Goal: Task Accomplishment & Management: Complete application form

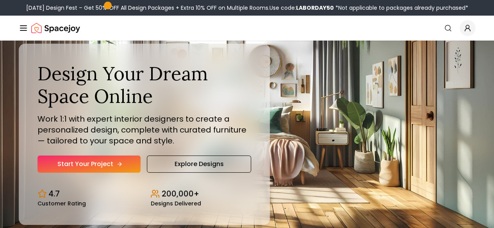
click at [95, 173] on link "Start Your Project" at bounding box center [88, 164] width 103 height 17
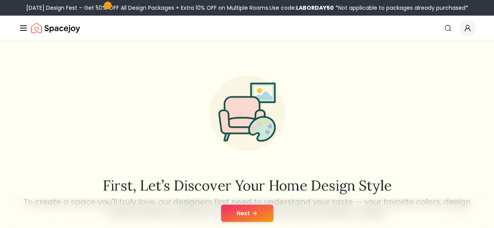
click at [226, 211] on button "Next" at bounding box center [247, 213] width 52 height 17
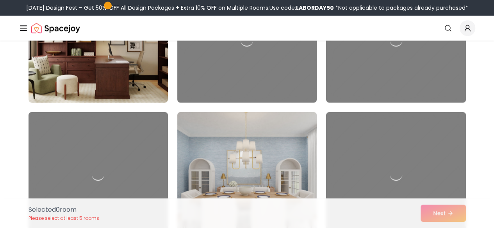
scroll to position [3398, 0]
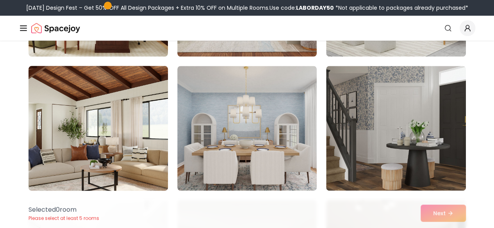
click at [120, 152] on img at bounding box center [98, 128] width 146 height 131
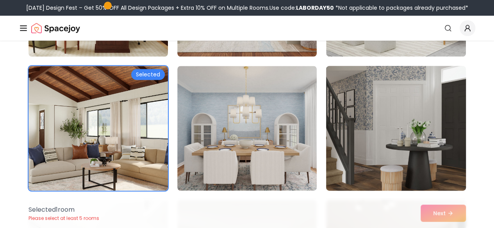
click at [330, 129] on img at bounding box center [395, 128] width 146 height 131
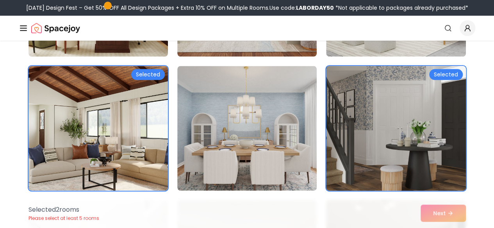
click at [348, 131] on img at bounding box center [395, 128] width 146 height 131
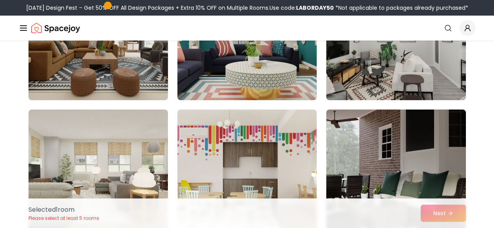
click at [133, 99] on img at bounding box center [98, 37] width 146 height 131
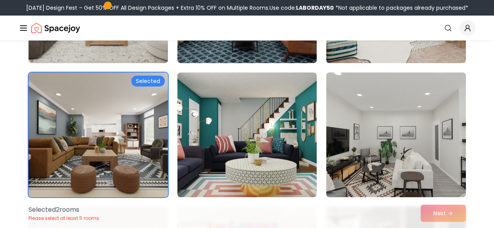
click at [133, 99] on img at bounding box center [98, 134] width 146 height 131
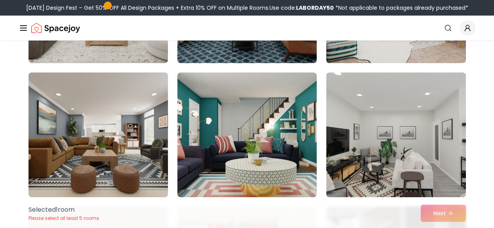
scroll to position [2836, 0]
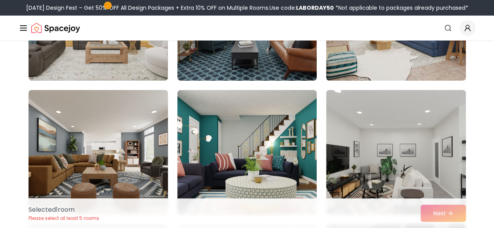
click at [133, 99] on img at bounding box center [98, 152] width 146 height 131
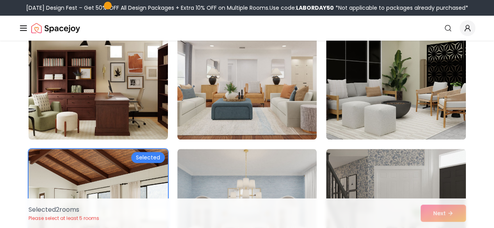
scroll to position [3315, 0]
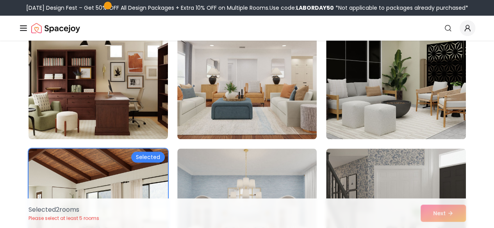
click at [128, 192] on img at bounding box center [98, 211] width 146 height 131
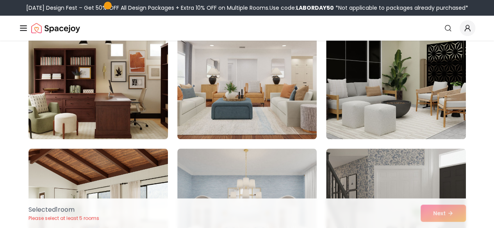
click at [136, 103] on img at bounding box center [98, 76] width 146 height 131
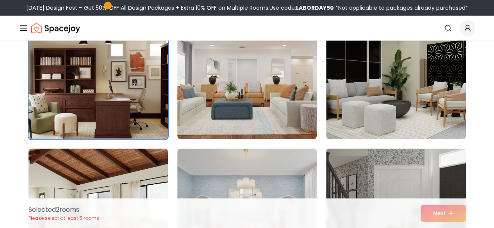
click at [136, 103] on img at bounding box center [98, 76] width 146 height 131
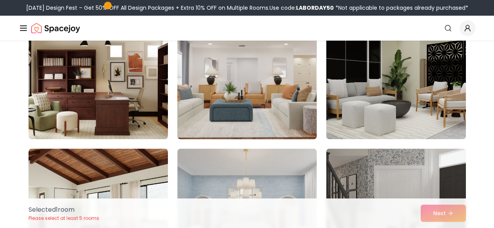
click at [208, 99] on img at bounding box center [247, 76] width 146 height 131
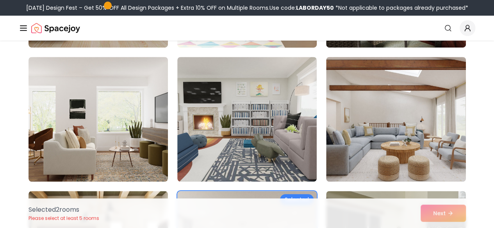
scroll to position [3139, 0]
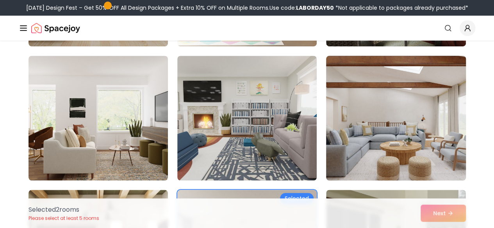
click at [427, 134] on img at bounding box center [395, 118] width 146 height 131
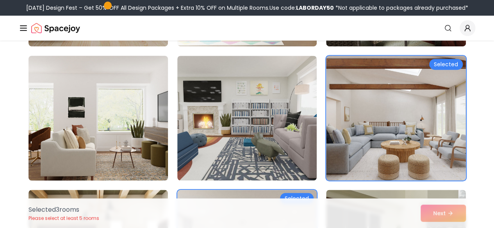
click at [92, 137] on img at bounding box center [98, 118] width 146 height 131
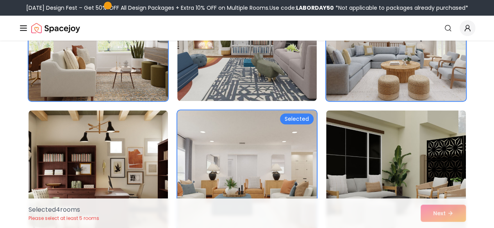
click at [92, 137] on img at bounding box center [97, 172] width 139 height 125
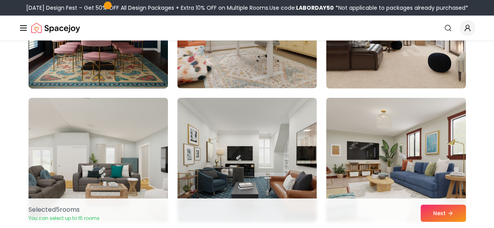
scroll to position [2662, 0]
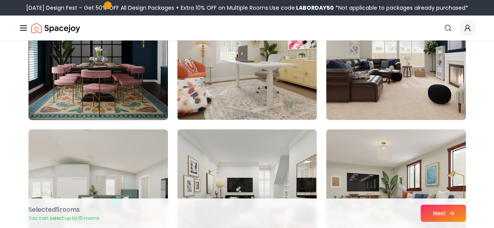
click at [441, 214] on button "Next" at bounding box center [442, 213] width 45 height 17
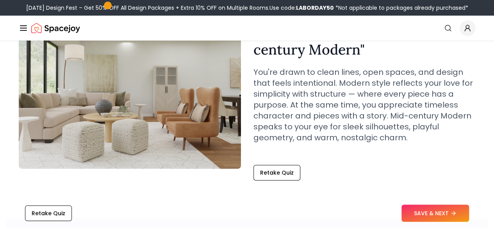
scroll to position [73, 0]
click at [444, 210] on button "SAVE & NEXT" at bounding box center [435, 213] width 68 height 17
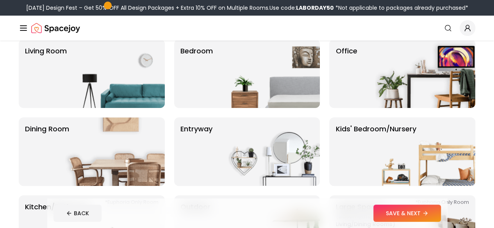
scroll to position [68, 0]
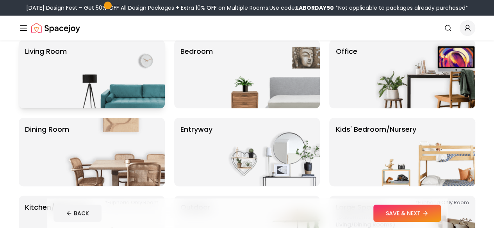
click at [112, 98] on img at bounding box center [115, 74] width 100 height 69
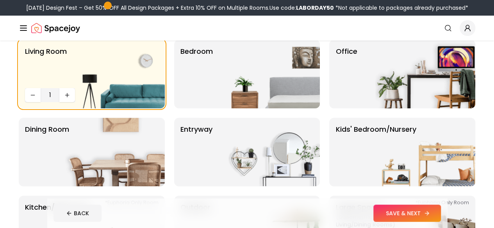
click at [415, 212] on button "SAVE & NEXT" at bounding box center [407, 213] width 68 height 17
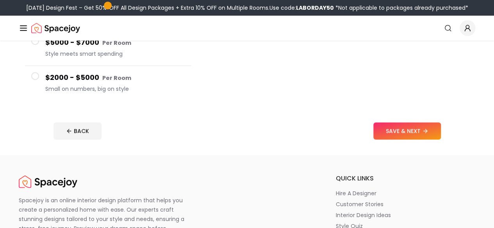
scroll to position [215, 0]
